Goal: Communication & Community: Answer question/provide support

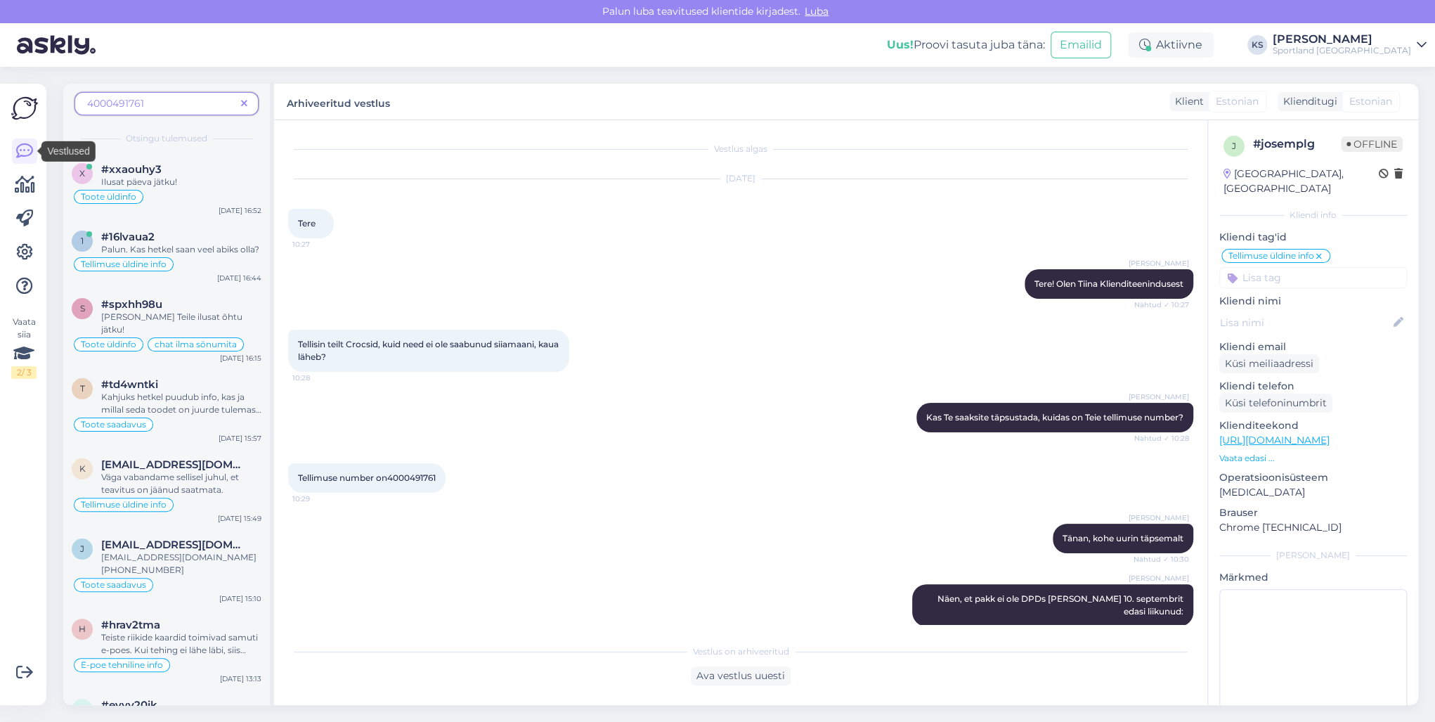
drag, startPoint x: 22, startPoint y: 150, endPoint x: 209, endPoint y: 137, distance: 186.7
click at [22, 150] on icon at bounding box center [24, 151] width 17 height 17
click at [251, 103] on span at bounding box center [244, 103] width 18 height 15
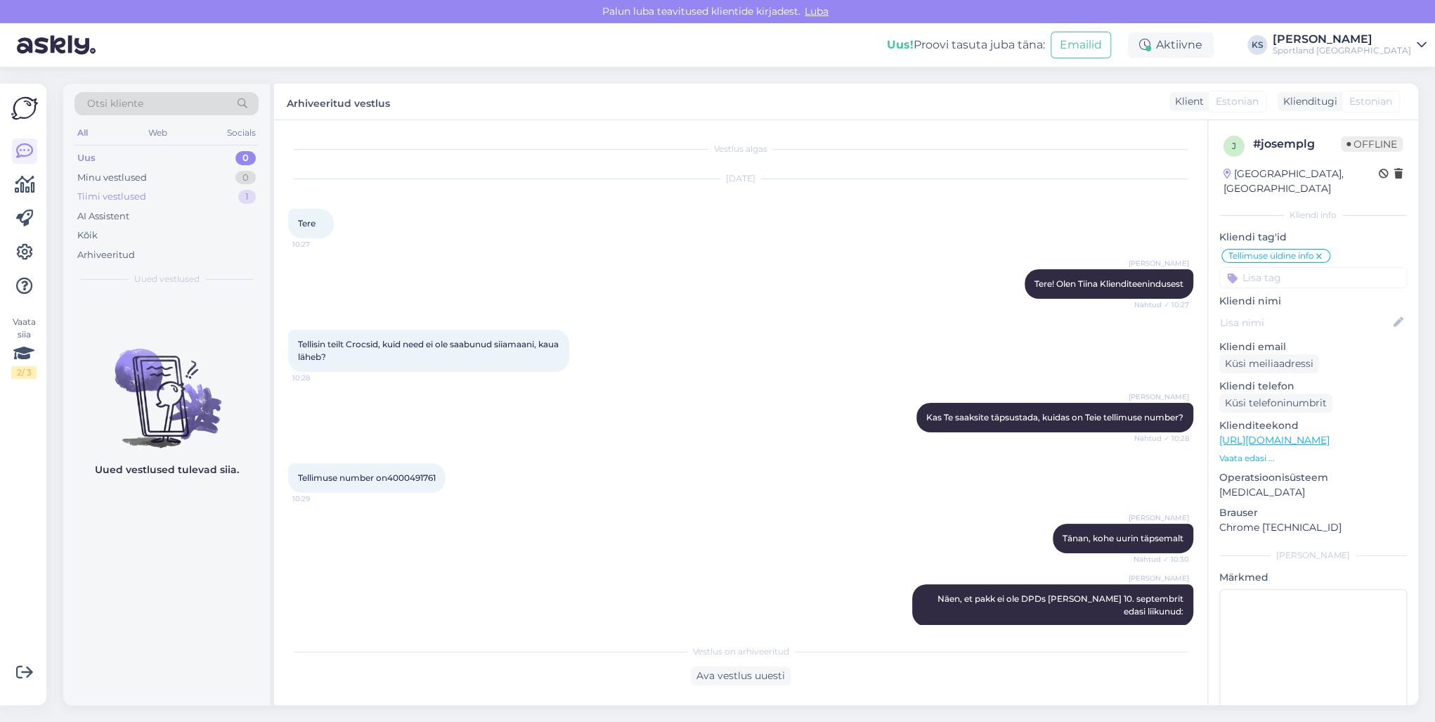
click at [247, 200] on div "1" at bounding box center [247, 197] width 18 height 14
drag, startPoint x: 1363, startPoint y: 39, endPoint x: 1377, endPoint y: 51, distance: 18.0
click at [1363, 39] on div "[PERSON_NAME]" at bounding box center [1342, 39] width 138 height 11
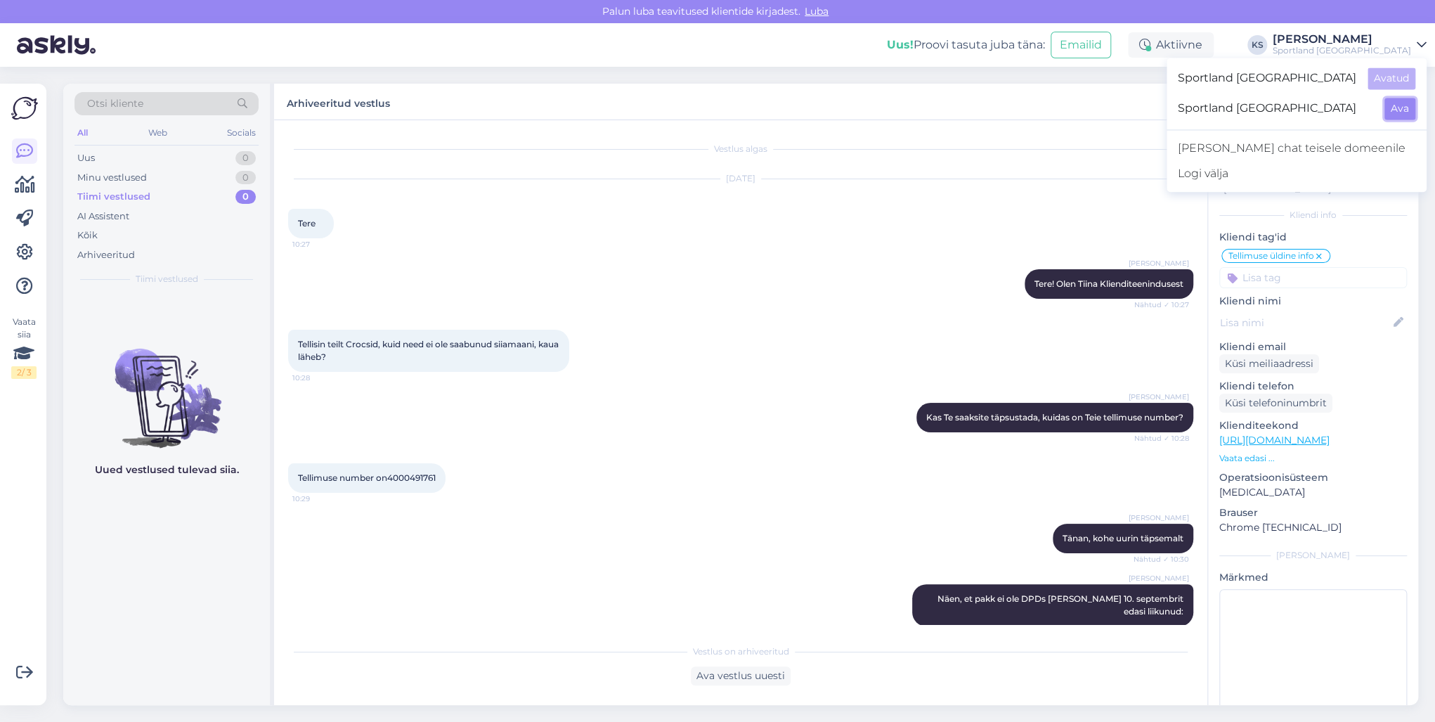
click at [1405, 98] on button "Ava" at bounding box center [1399, 109] width 31 height 22
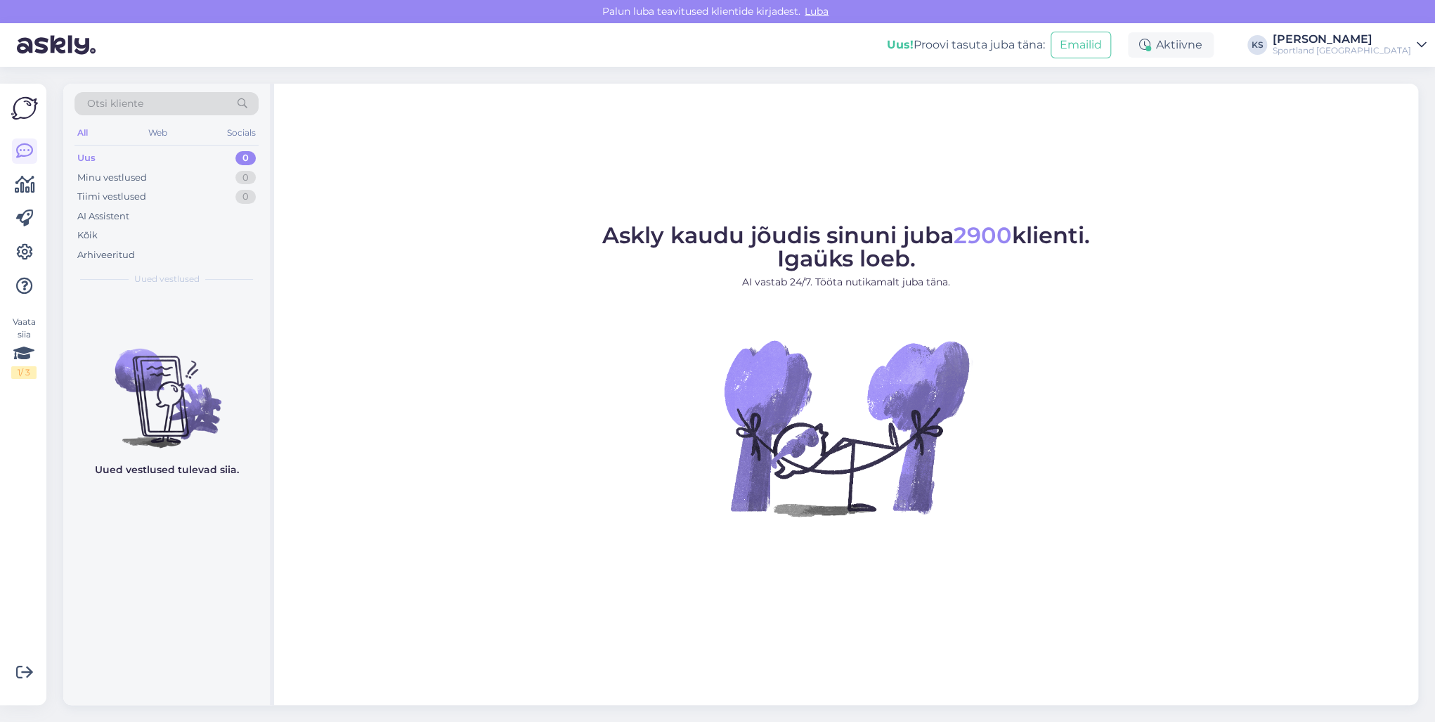
click at [1383, 53] on div "Sportland [GEOGRAPHIC_DATA]" at bounding box center [1342, 50] width 138 height 11
click at [1395, 71] on button "Ava" at bounding box center [1399, 78] width 31 height 22
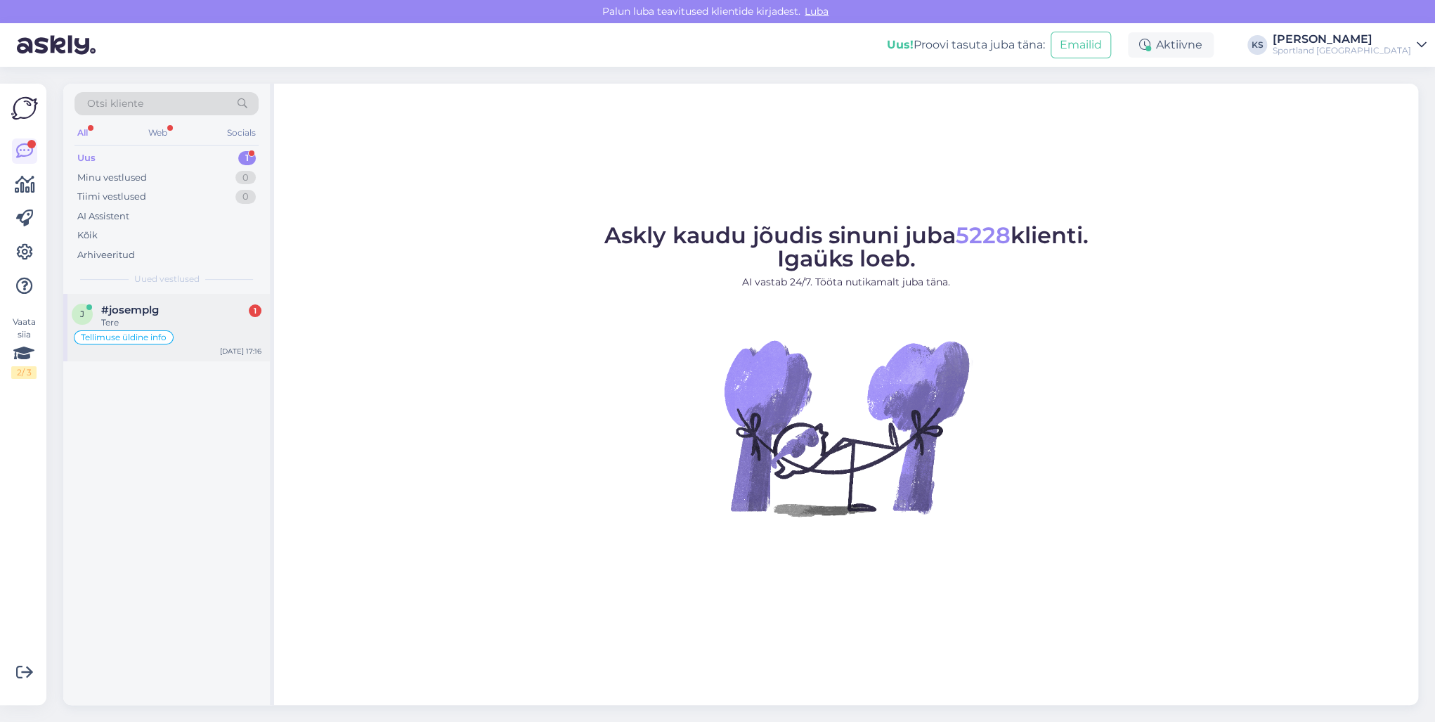
click at [185, 316] on div "Tere" at bounding box center [181, 322] width 160 height 13
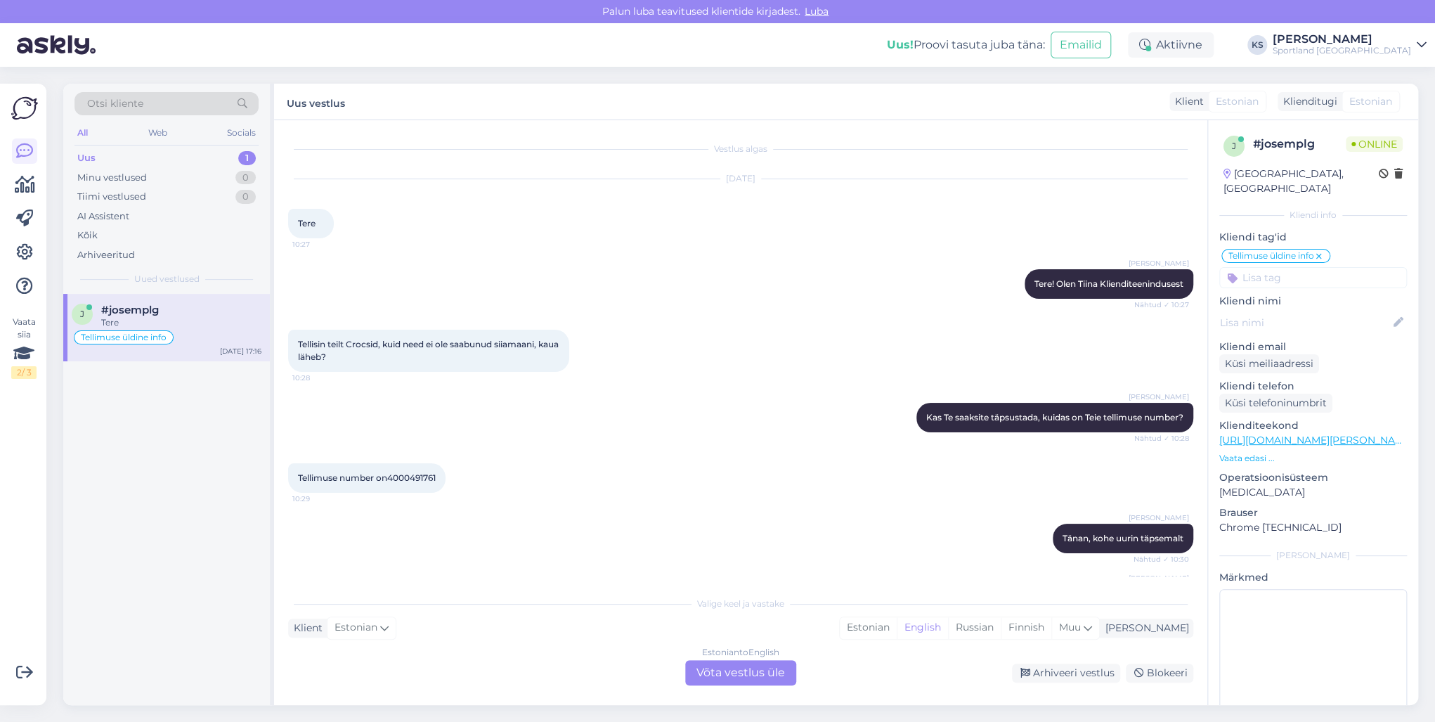
scroll to position [1051, 0]
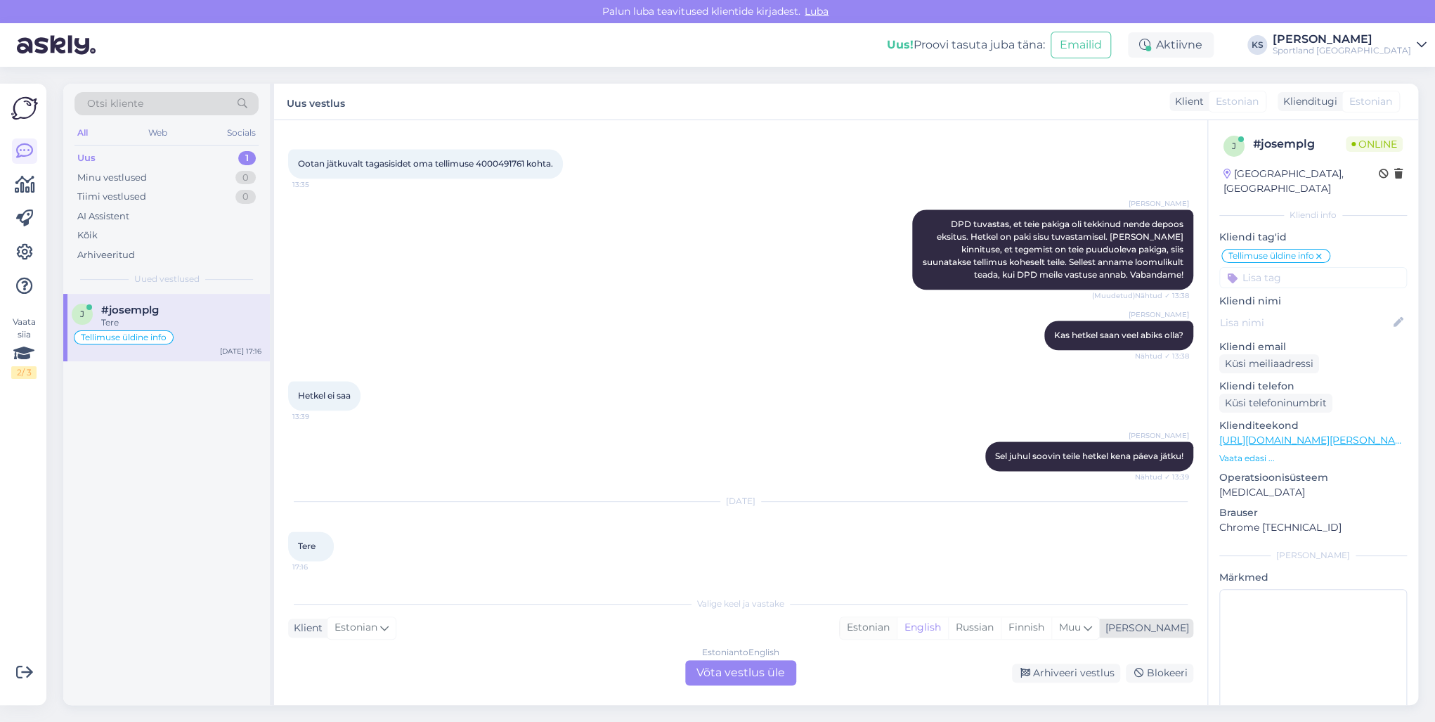
click at [897, 628] on div "Estonian" at bounding box center [868, 627] width 57 height 21
click at [751, 661] on div "Estonian to Estonian Võta vestlus üle" at bounding box center [740, 672] width 111 height 25
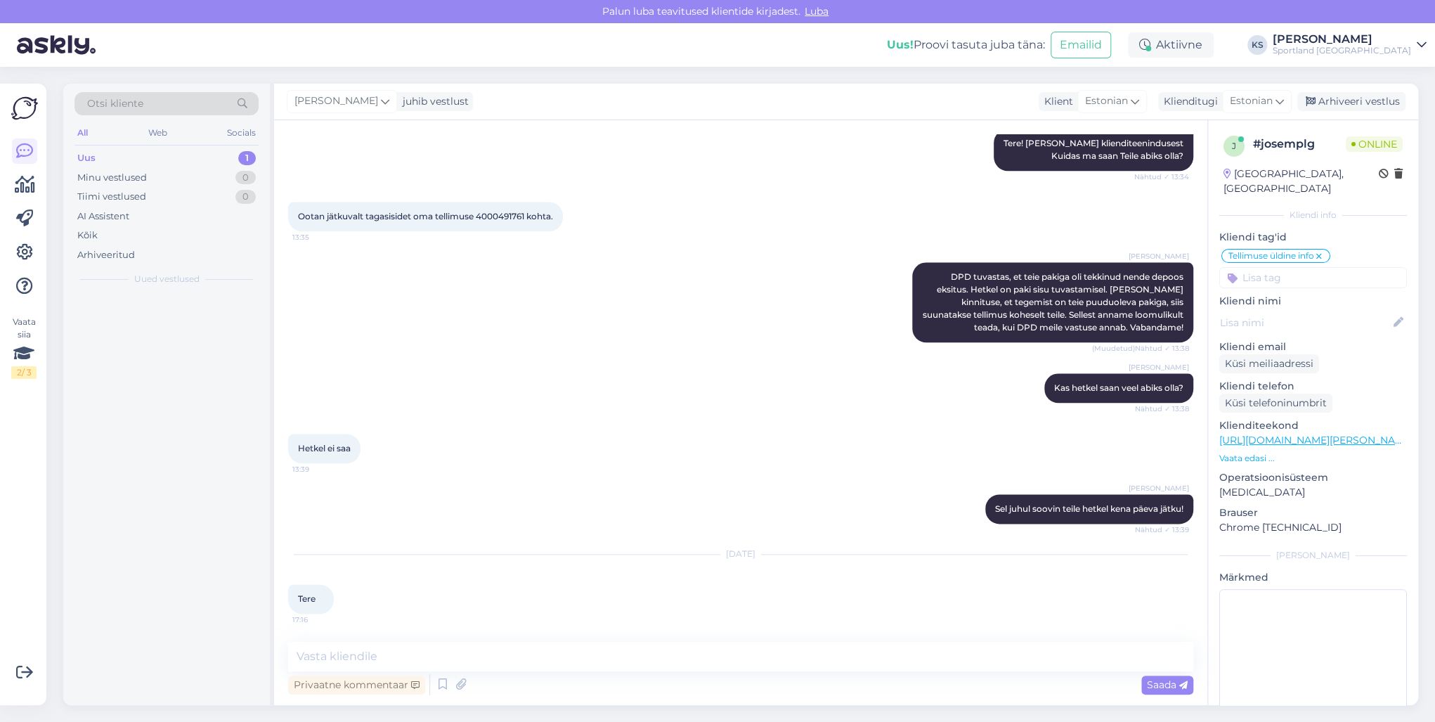
scroll to position [999, 0]
drag, startPoint x: 752, startPoint y: 658, endPoint x: 801, endPoint y: 658, distance: 49.2
click at [753, 658] on textarea at bounding box center [740, 657] width 905 height 30
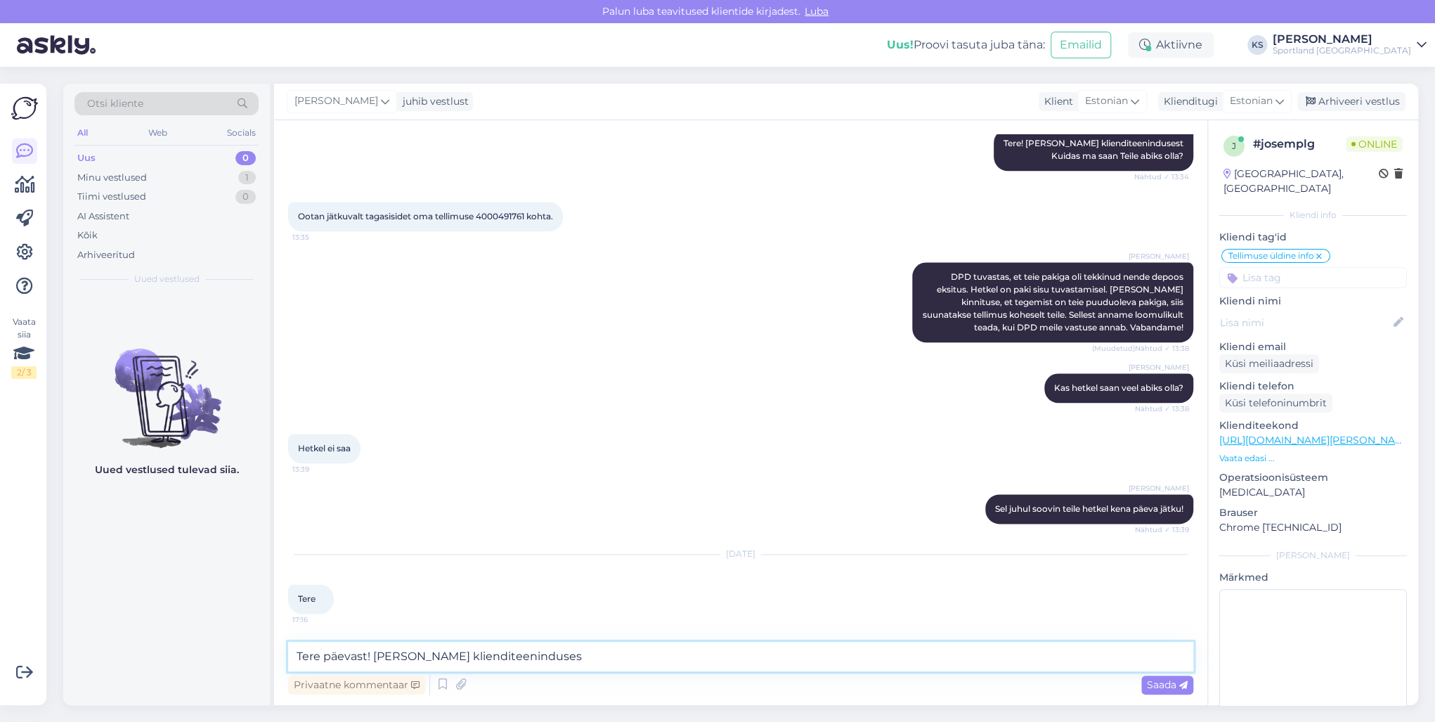
type textarea "Tere päevast! [PERSON_NAME] klienditeenindusest"
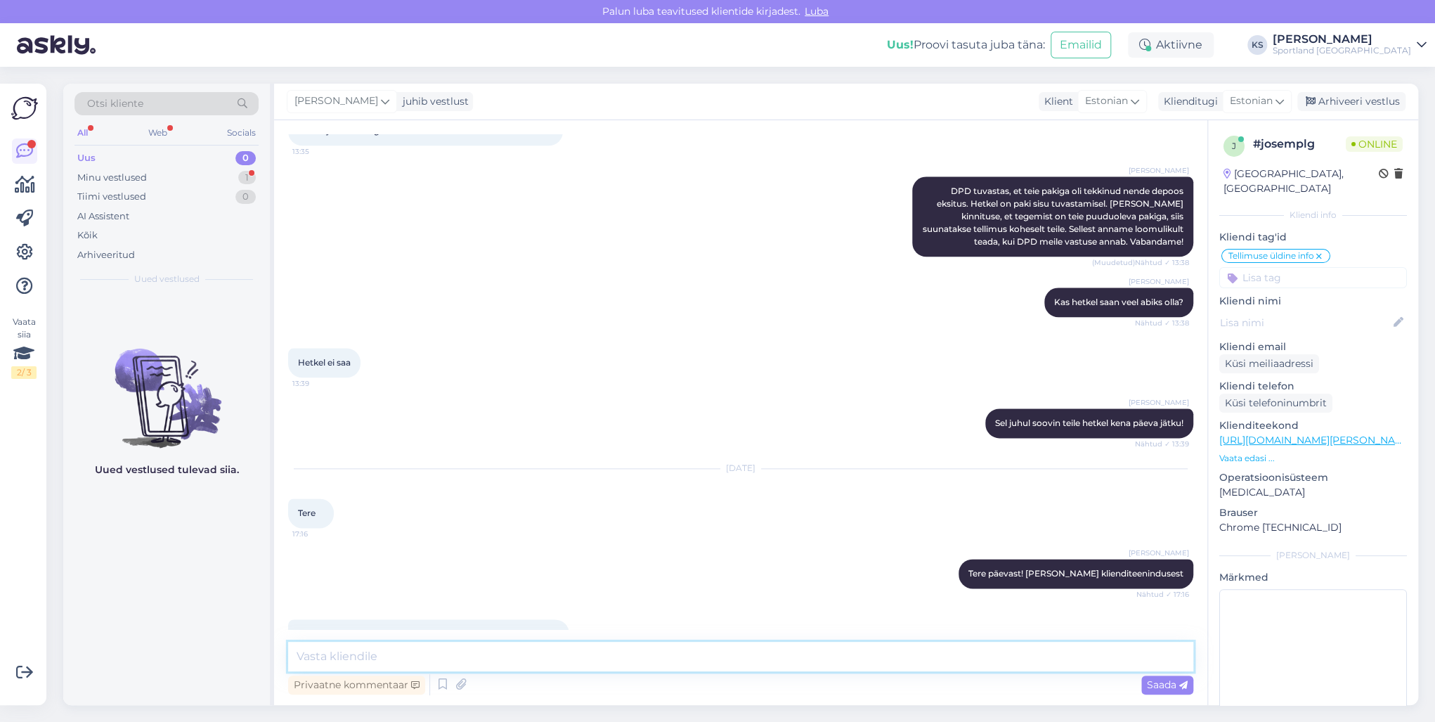
scroll to position [1133, 0]
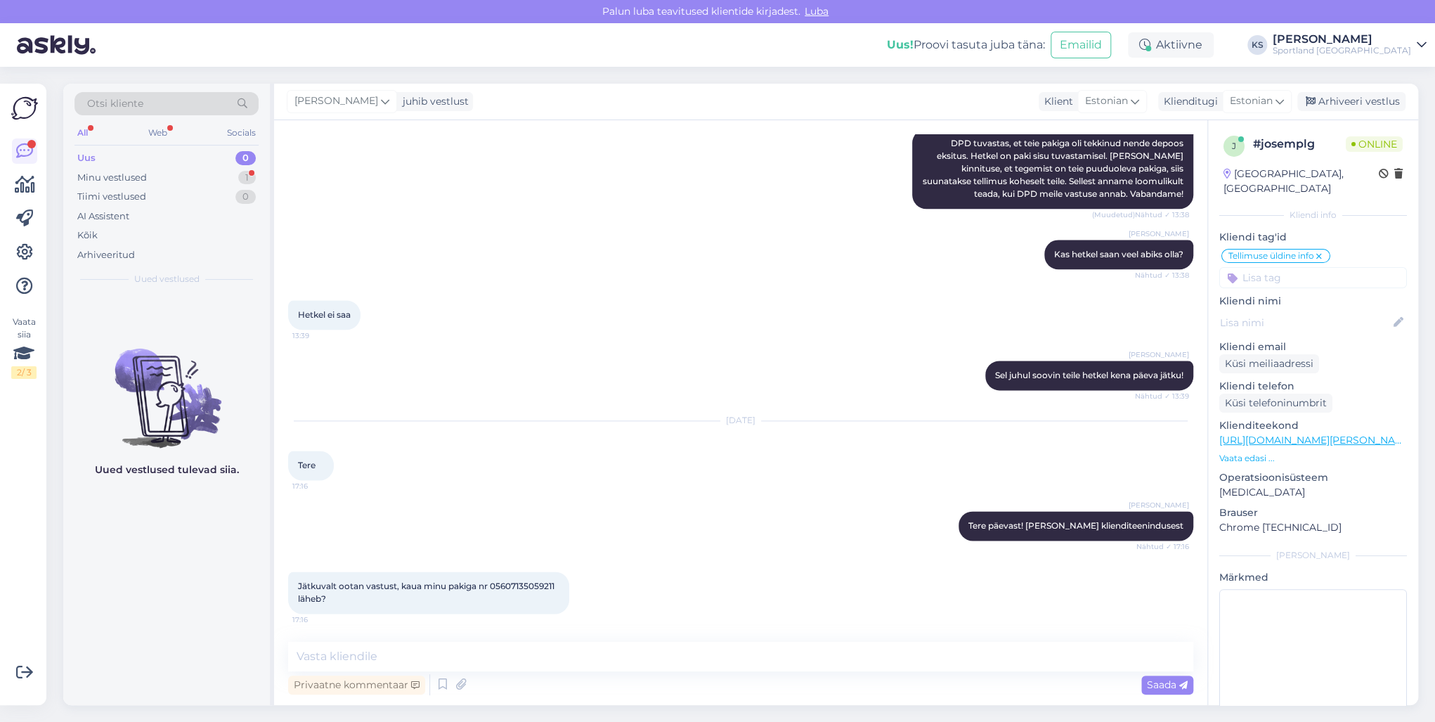
click at [509, 587] on span "Jätkuvalt ootan vastust, kaua minu pakiga nr 05607135059211 läheb?" at bounding box center [427, 591] width 259 height 23
copy span "05607135059211"
click at [476, 658] on textarea at bounding box center [740, 657] width 905 height 30
type textarea "T"
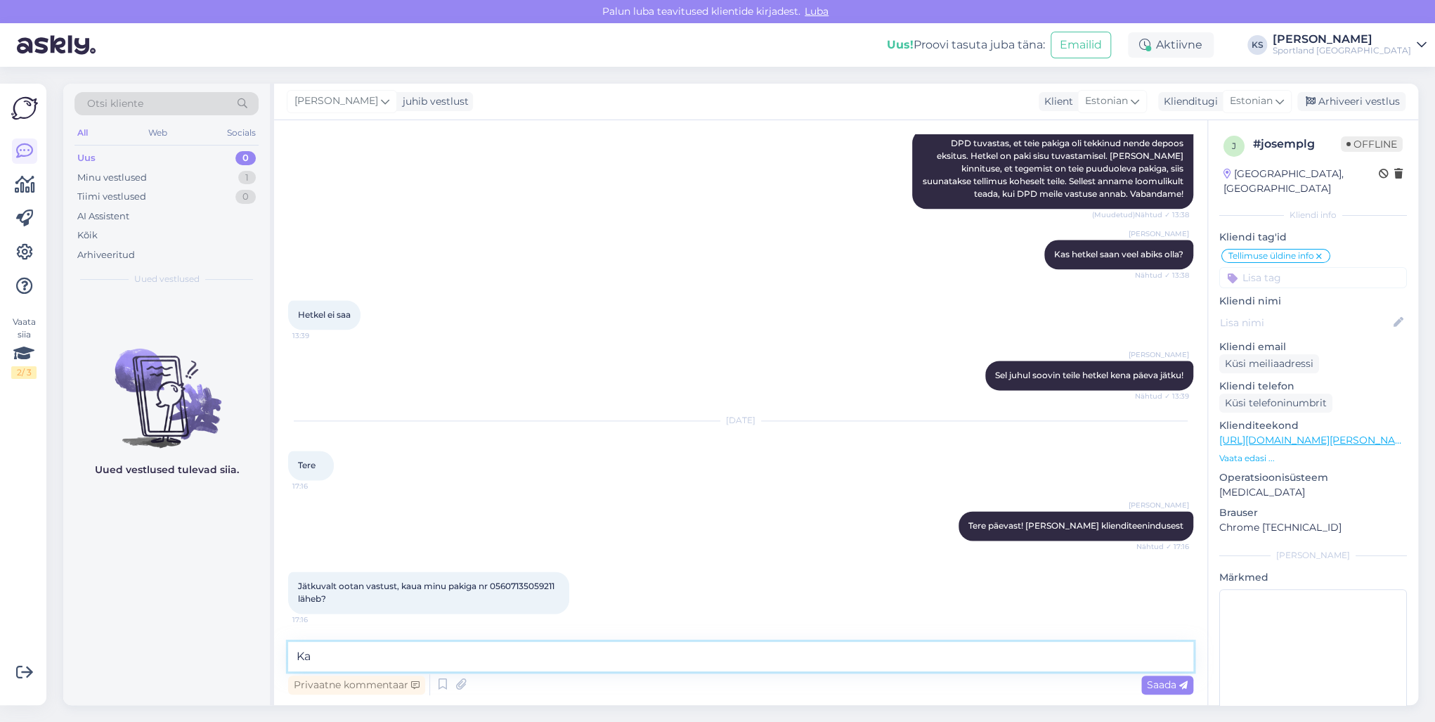
type textarea "K"
type textarea "Kahjuks tarnefirma ei [PERSON_NAME] veel vastanud, kuid saadame uue päringu ja …"
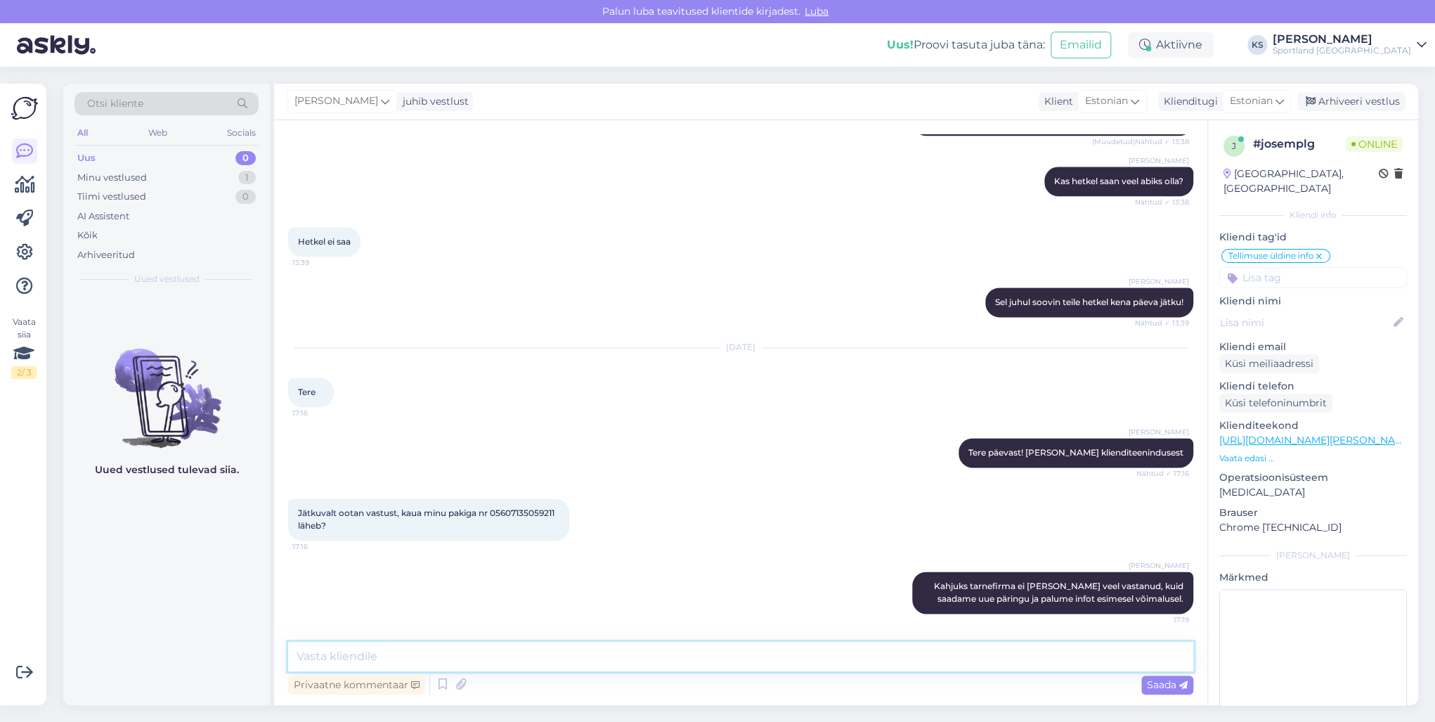
scroll to position [1205, 0]
click at [973, 649] on textarea at bounding box center [740, 657] width 905 height 30
type textarea "Kohe, kui oleme infot saanud võtame teiega ühendust. Väga vabandame viivituse p…"
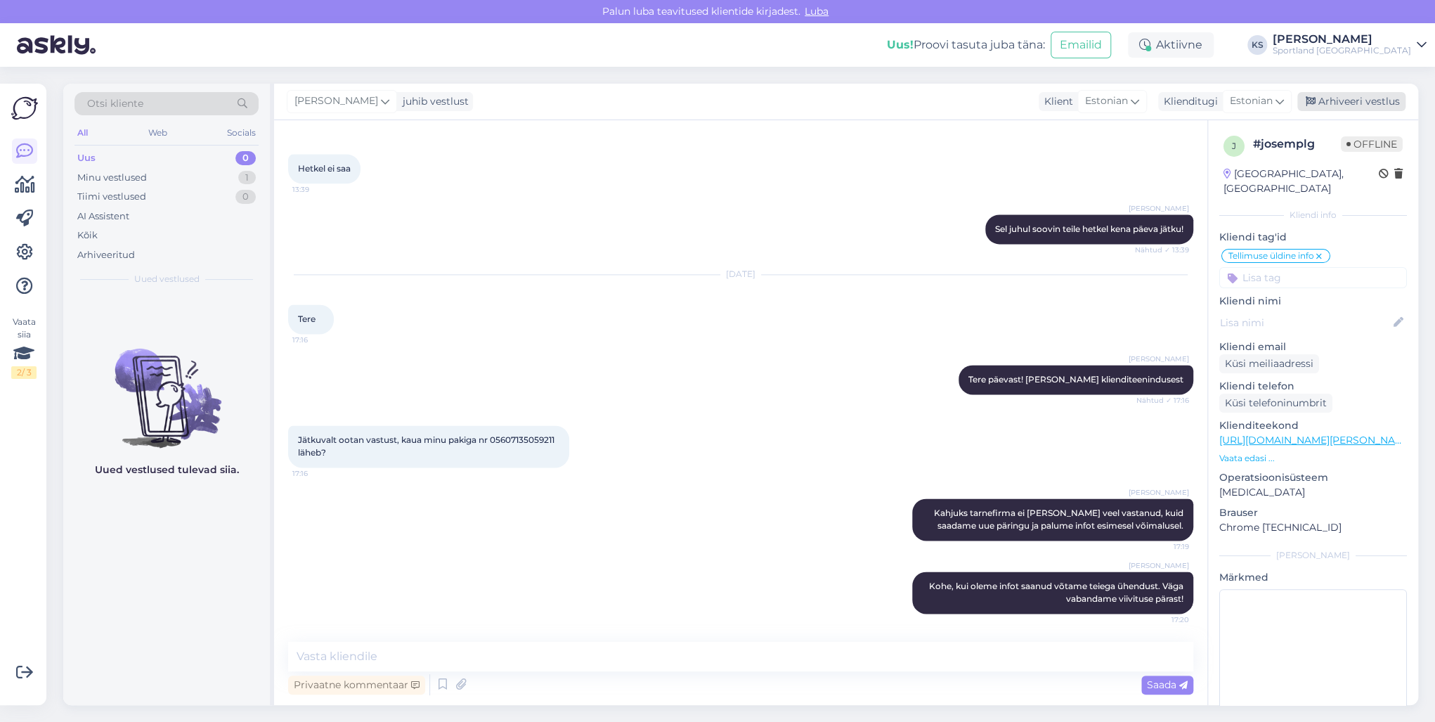
click at [1364, 100] on div "Arhiveeri vestlus" at bounding box center [1351, 101] width 108 height 19
